Goal: Find specific page/section: Find specific page/section

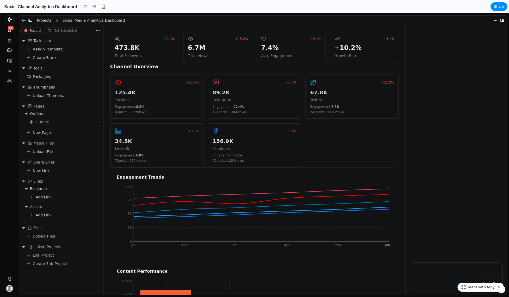
click at [89, 160] on div "Share Links" at bounding box center [61, 161] width 81 height 5
click at [499, 286] on button "Dismiss watermark" at bounding box center [499, 287] width 6 height 6
click at [37, 66] on span "Tools" at bounding box center [38, 67] width 9 height 5
click at [38, 68] on span "Tools" at bounding box center [38, 67] width 9 height 5
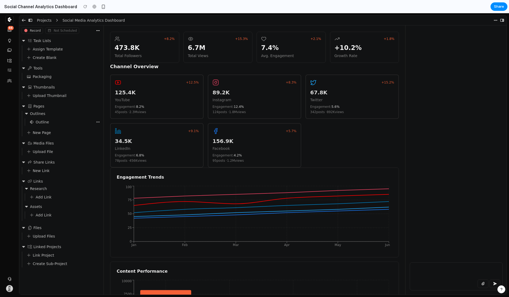
click at [38, 69] on span "Tools" at bounding box center [38, 67] width 9 height 5
drag, startPoint x: 39, startPoint y: 70, endPoint x: 45, endPoint y: 92, distance: 22.5
click at [40, 74] on div "Tools Packaging" at bounding box center [61, 73] width 81 height 17
drag, startPoint x: 45, startPoint y: 92, endPoint x: 42, endPoint y: 126, distance: 33.7
click at [42, 117] on div "Task Lists Assign Template Create Blank Tools Packaging Thumbnails Upload Thumb…" at bounding box center [61, 165] width 84 height 258
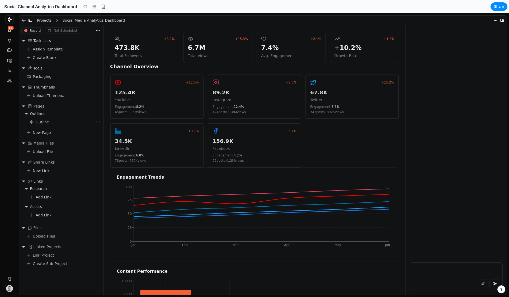
click at [55, 135] on div "Outlines Outline New Page" at bounding box center [63, 123] width 78 height 25
drag, startPoint x: 119, startPoint y: 54, endPoint x: 167, endPoint y: 55, distance: 48.3
click at [167, 55] on div "Total Followers" at bounding box center [145, 55] width 60 height 5
click at [171, 56] on div "Total Followers" at bounding box center [145, 55] width 60 height 5
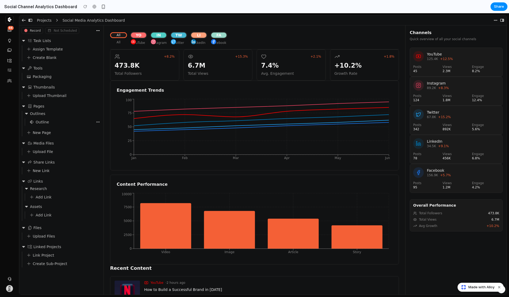
click at [5, 33] on div "66" at bounding box center [9, 50] width 19 height 70
click at [9, 30] on icon "button" at bounding box center [9, 30] width 5 height 4
click at [11, 44] on div at bounding box center [9, 40] width 8 height 8
drag, startPoint x: 11, startPoint y: 70, endPoint x: 13, endPoint y: 54, distance: 17.0
click at [11, 71] on icon at bounding box center [9, 70] width 5 height 4
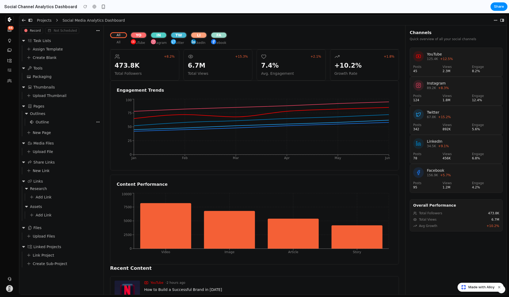
click at [22, 22] on link at bounding box center [23, 20] width 5 height 5
click at [36, 21] on header "Projects Social Media Analytics Dashboard" at bounding box center [262, 21] width 487 height 10
drag, startPoint x: 97, startPoint y: 20, endPoint x: 113, endPoint y: 20, distance: 16.1
click at [106, 20] on span "Social Media Analytics Dashboard" at bounding box center [94, 20] width 62 height 5
click at [179, 18] on header "Projects Social Media Analytics Dashboard" at bounding box center [262, 21] width 487 height 10
